Goal: Check status: Check status

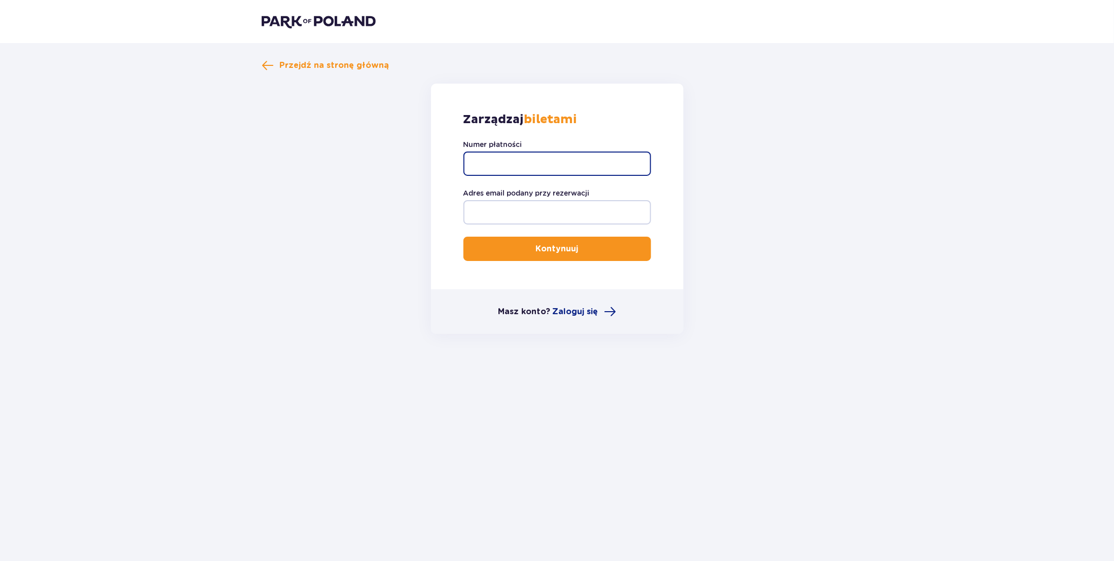
click at [555, 162] on input "Numer płatności" at bounding box center [557, 164] width 188 height 24
click at [301, 61] on span "Przejdź na stronę główną" at bounding box center [334, 65] width 109 height 11
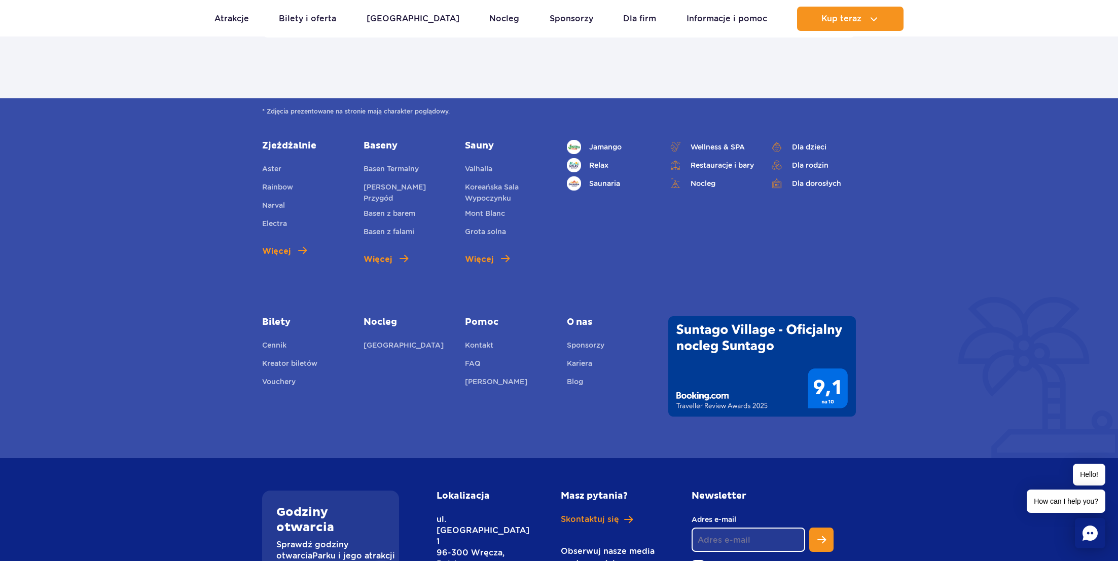
scroll to position [3689, 0]
